Goal: Find specific page/section: Find specific page/section

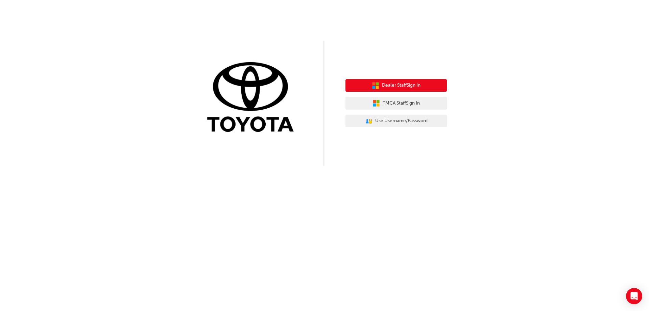
click at [395, 83] on span "Dealer Staff Sign In" at bounding box center [401, 85] width 39 height 8
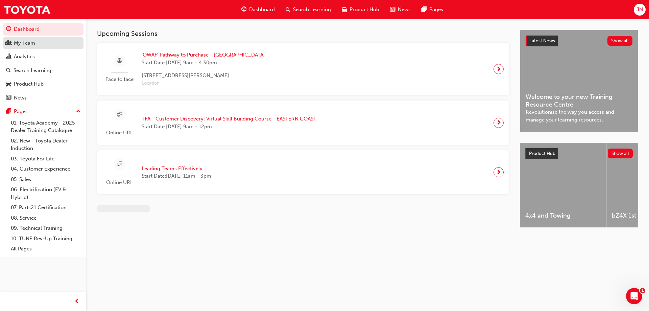
drag, startPoint x: 44, startPoint y: 40, endPoint x: 39, endPoint y: 43, distance: 6.0
click at [44, 40] on div "My Team" at bounding box center [43, 43] width 74 height 8
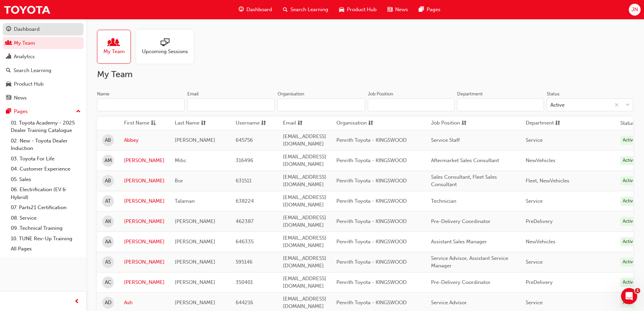
click at [29, 27] on div "Dashboard" at bounding box center [27, 29] width 26 height 8
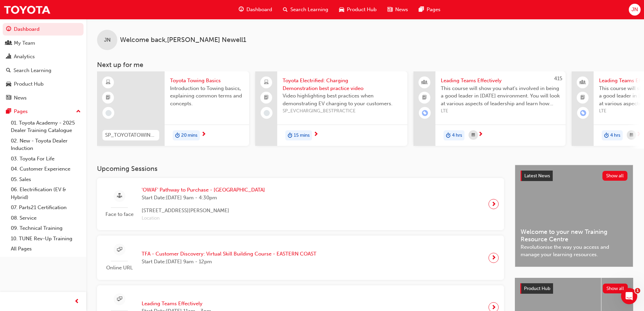
click at [637, 8] on span "JN" at bounding box center [635, 10] width 6 height 8
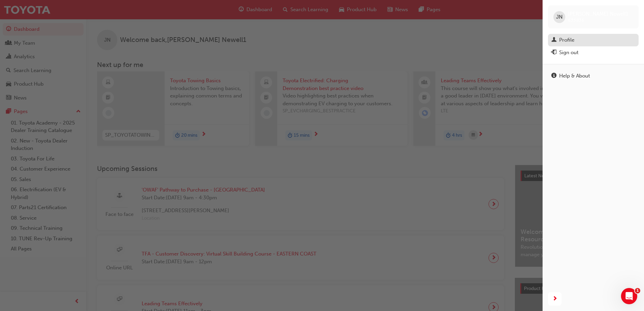
click at [566, 41] on div "Profile" at bounding box center [566, 40] width 15 height 8
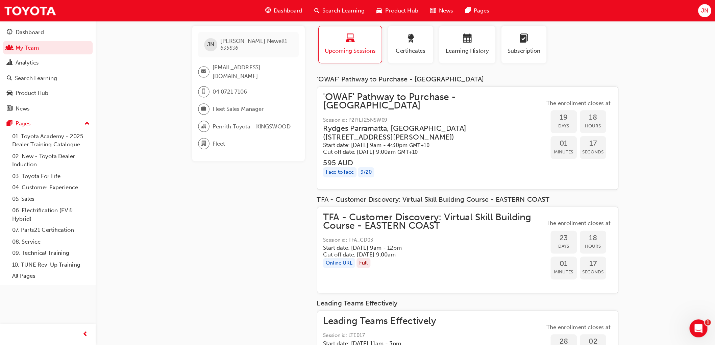
scroll to position [34, 0]
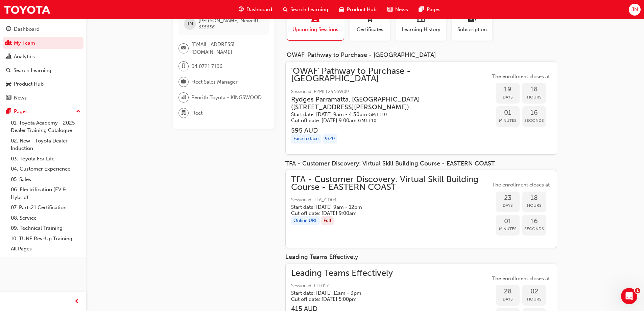
click at [631, 56] on div "JN James Newell1 635836 JNewell@penrithtoyota.com.au 04 0721 7106 Fleet Sales M…" at bounding box center [322, 164] width 644 height 397
click at [554, 42] on div "Profile Upcoming Sessions Certificates Learning History Subscription" at bounding box center [421, 26] width 285 height 39
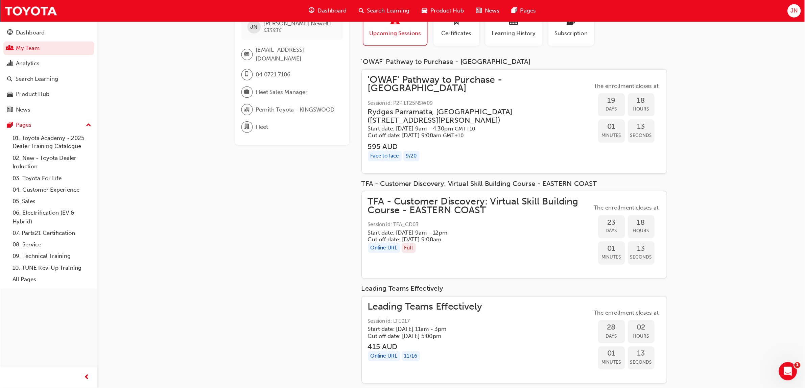
scroll to position [2, 0]
